Goal: Book appointment/travel/reservation

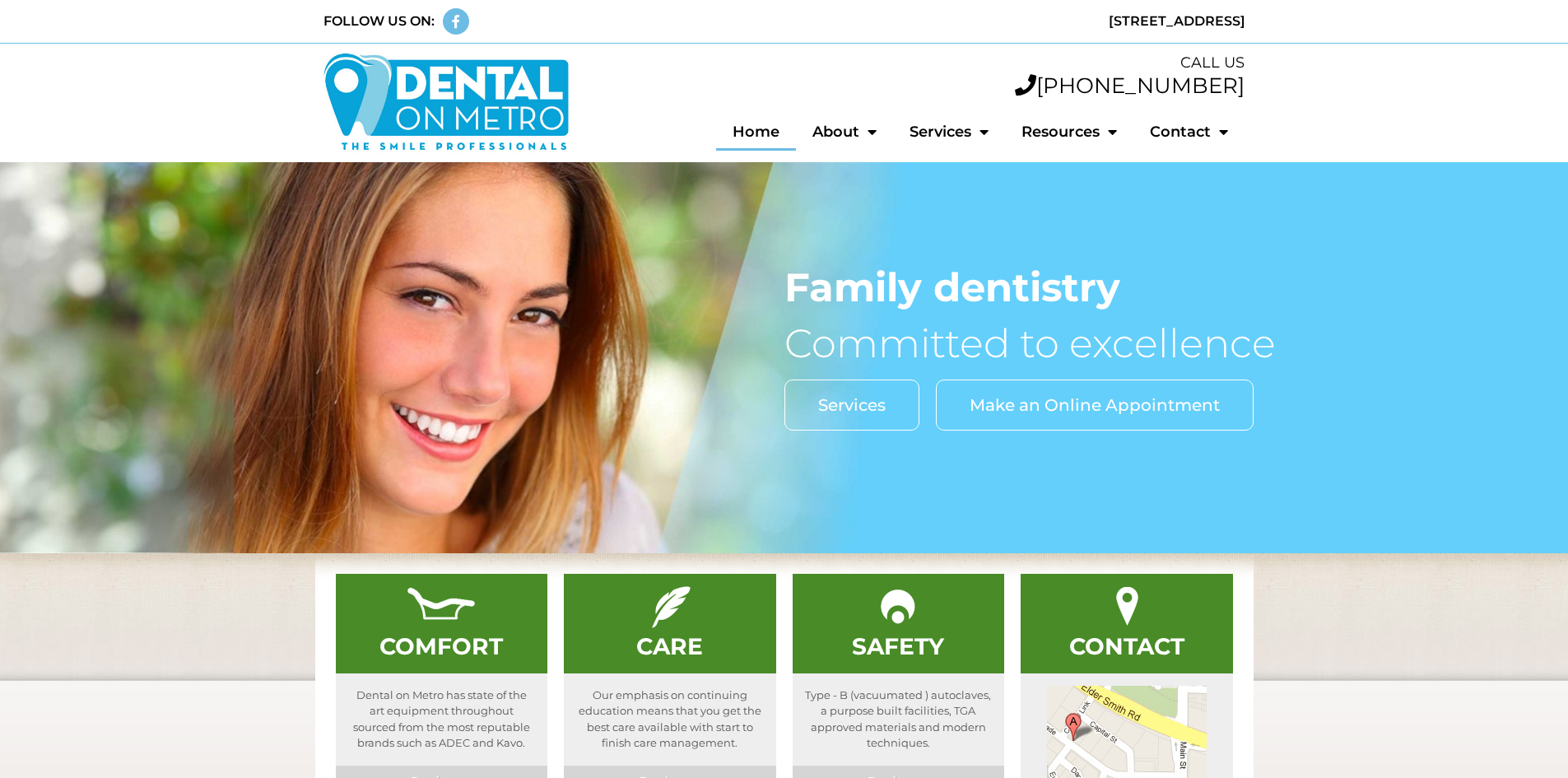
click at [1203, 403] on span "Make an Online Appointment" at bounding box center [1095, 405] width 250 height 17
click at [1144, 397] on span "Make an Online Appointment" at bounding box center [1095, 405] width 250 height 17
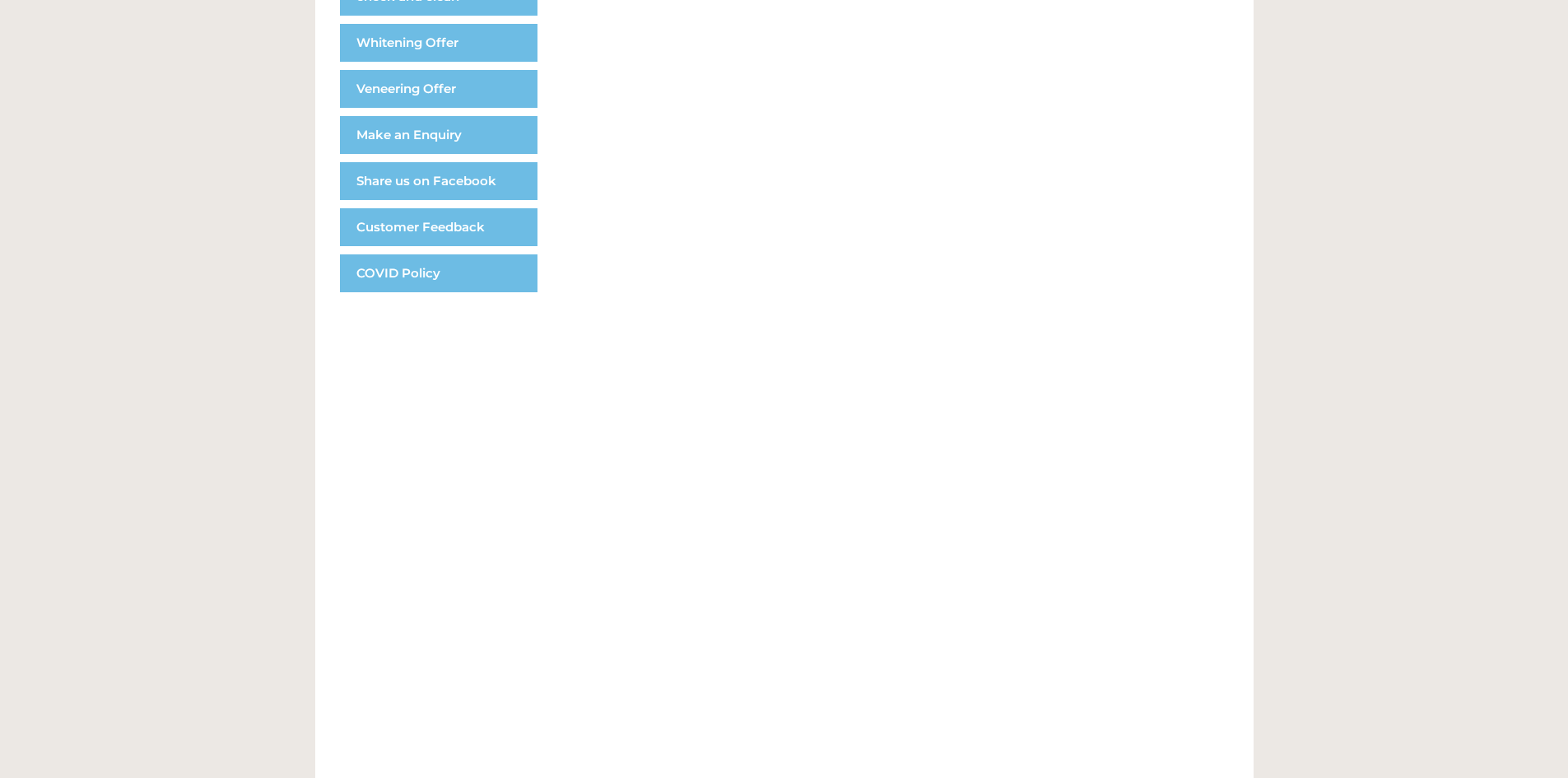
scroll to position [247, 0]
